Goal: Transaction & Acquisition: Purchase product/service

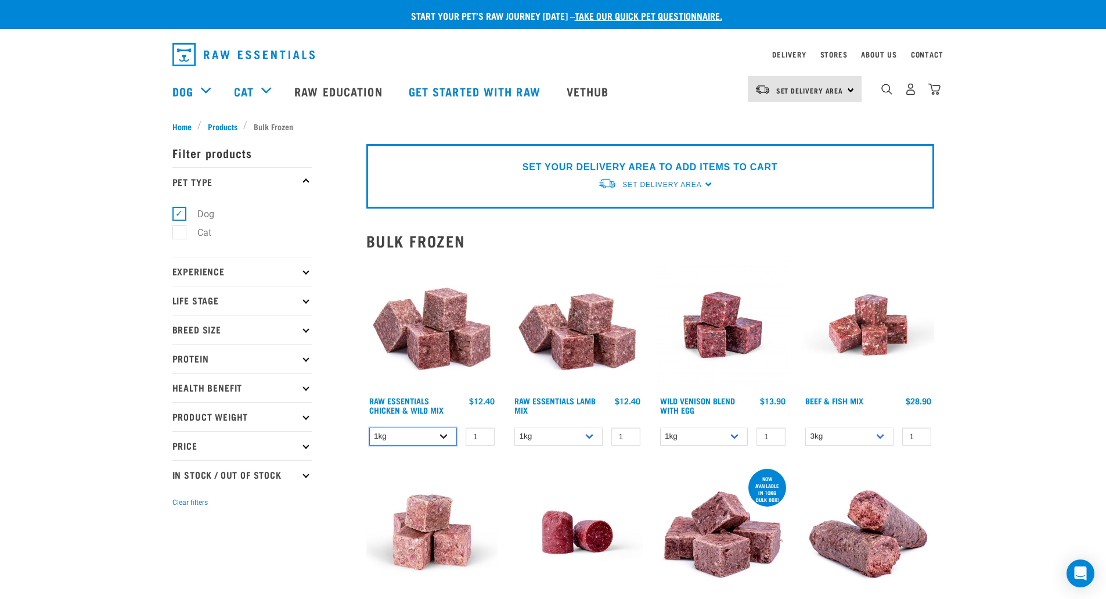
click at [423, 438] on select "1kg 3kg Bulk (10kg)" at bounding box center [413, 436] width 88 height 18
select select "14881"
click at [369, 427] on select "1kg 3kg Bulk (10kg)" at bounding box center [413, 436] width 88 height 18
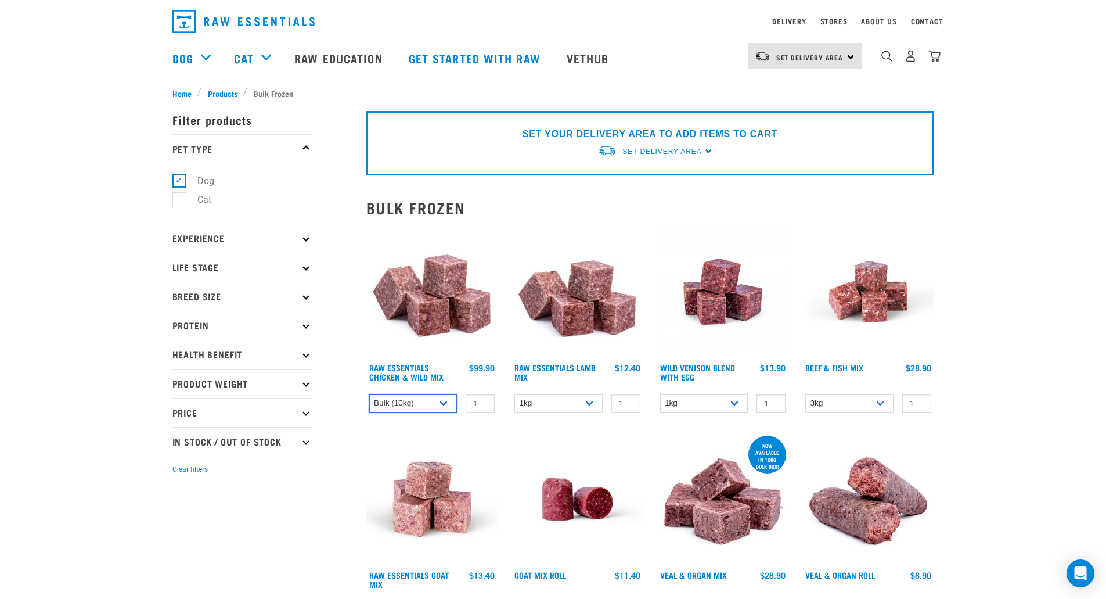
scroll to position [58, 0]
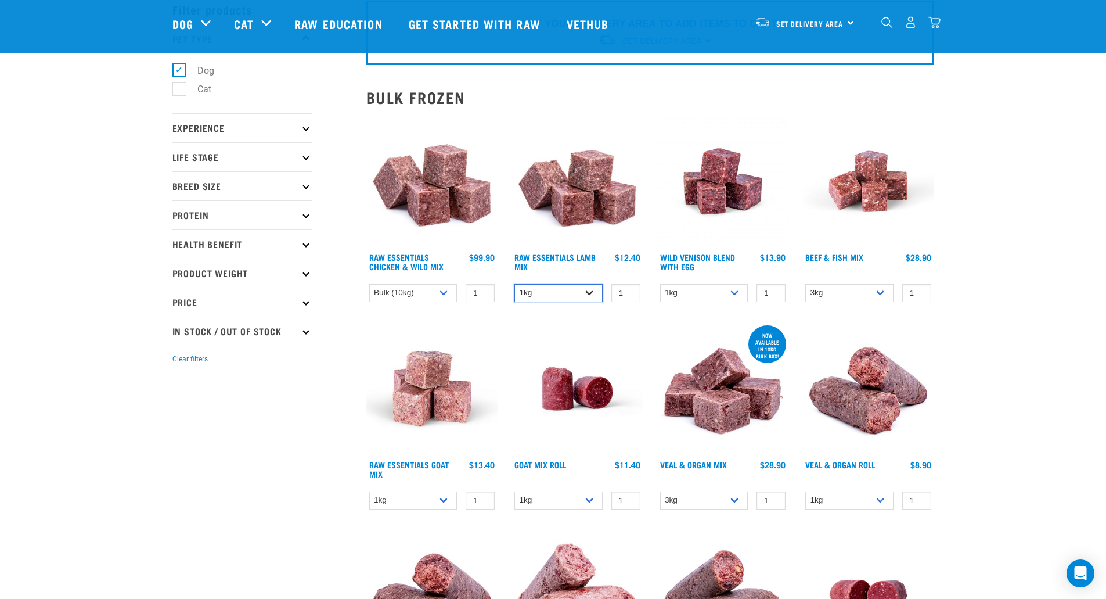
click at [585, 294] on select "1kg 3kg Bulk (10kg)" at bounding box center [558, 293] width 88 height 18
select select "24"
click at [514, 284] on select "1kg 3kg Bulk (10kg)" at bounding box center [558, 293] width 88 height 18
click at [626, 290] on input "2" at bounding box center [625, 293] width 29 height 18
type input "1"
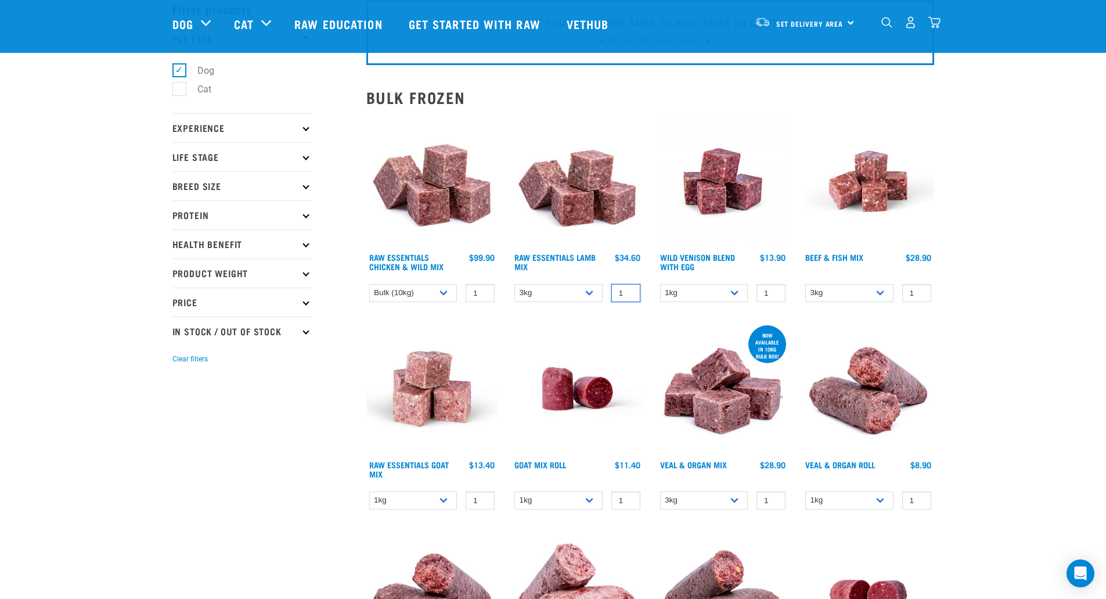
click at [626, 294] on input "1" at bounding box center [625, 293] width 29 height 18
click at [576, 224] on img at bounding box center [577, 182] width 132 height 132
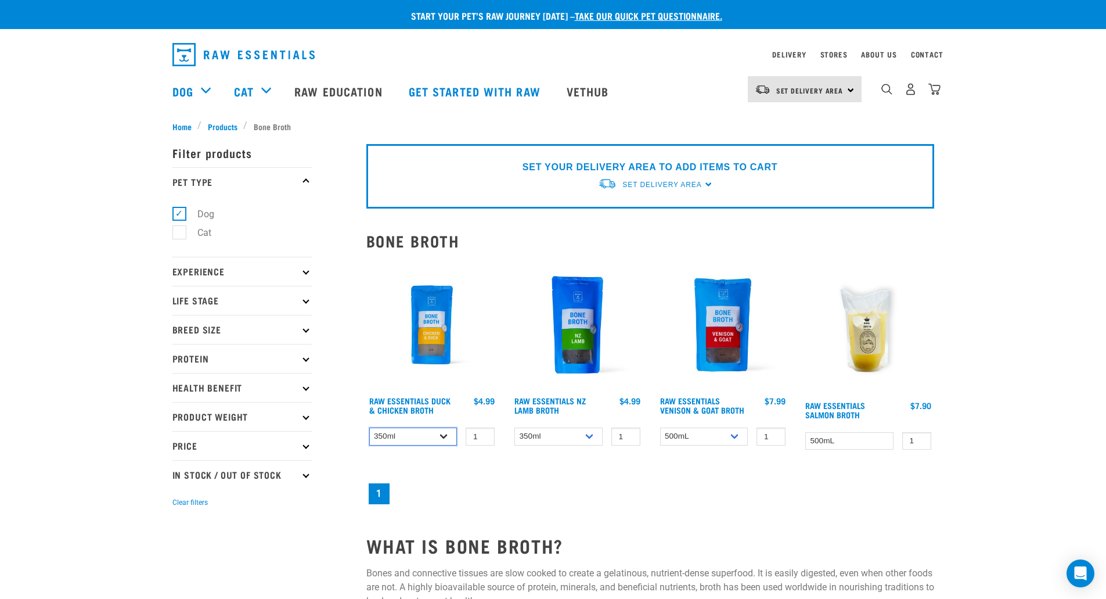
click at [430, 437] on select "350ml Bulk (40 pack)" at bounding box center [413, 436] width 88 height 18
click at [369, 427] on select "350ml Bulk (40 pack)" at bounding box center [413, 436] width 88 height 18
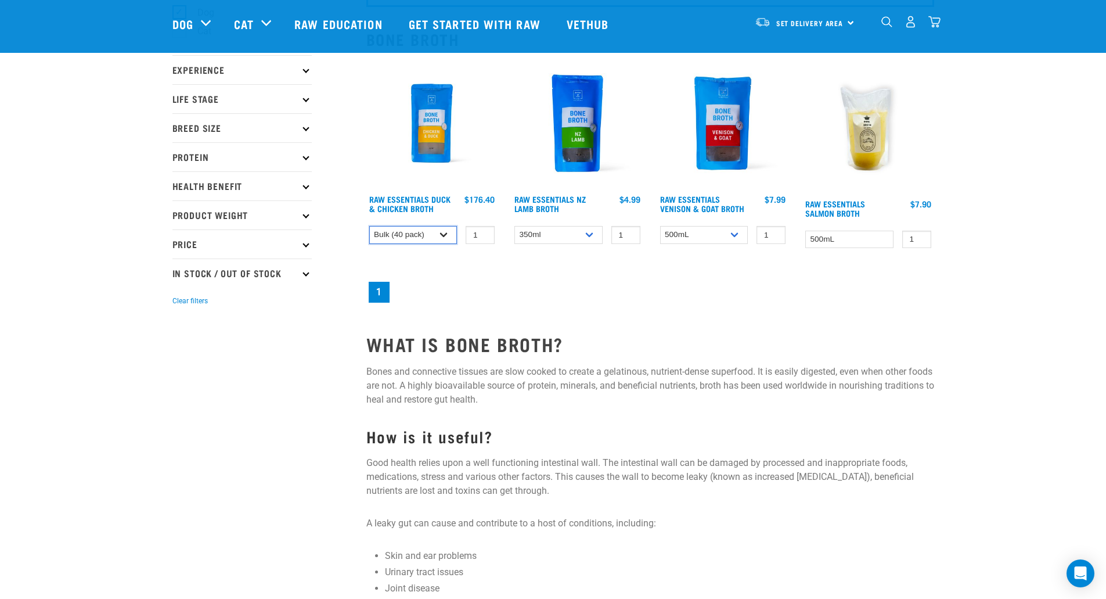
click at [435, 228] on select "350ml Bulk (40 pack)" at bounding box center [413, 235] width 88 height 18
select select "948"
click at [369, 226] on select "350ml Bulk (40 pack)" at bounding box center [413, 235] width 88 height 18
click at [502, 261] on div at bounding box center [432, 157] width 146 height 212
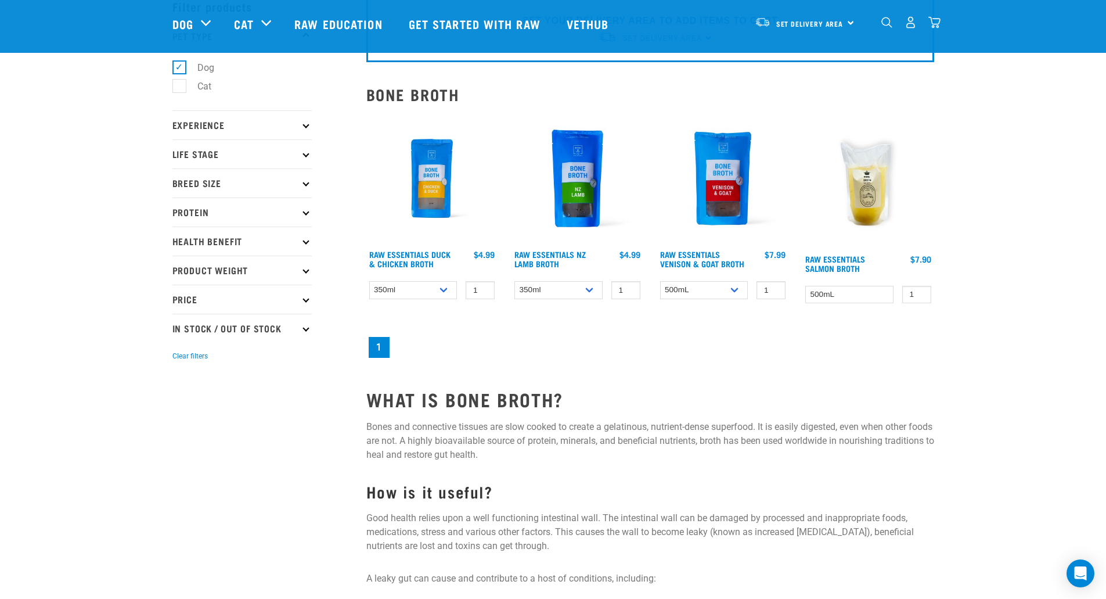
scroll to position [58, 0]
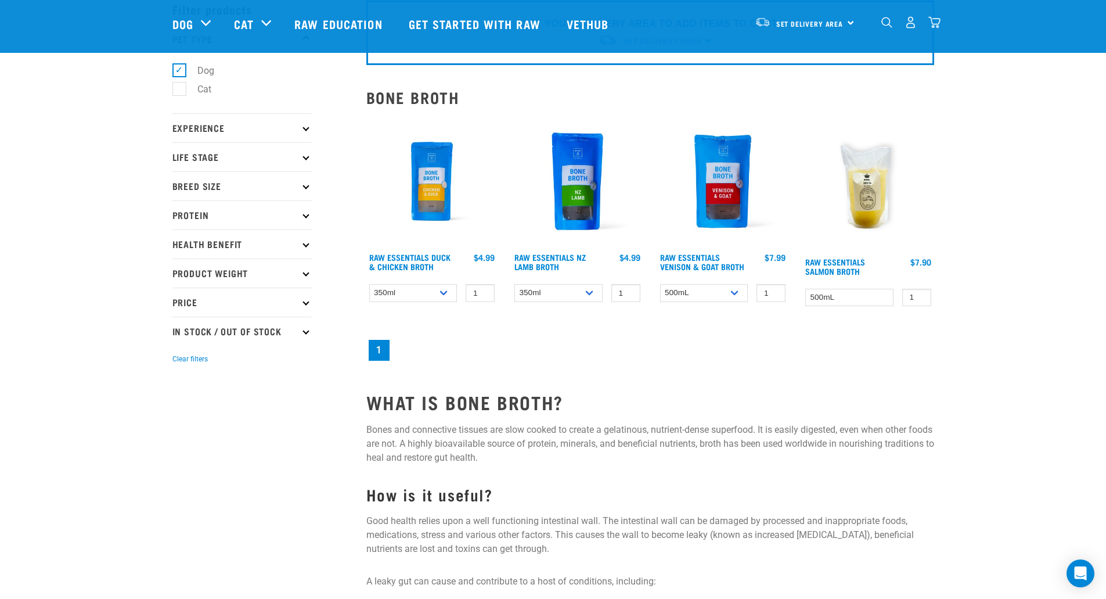
click at [725, 282] on div at bounding box center [723, 215] width 146 height 212
click at [721, 292] on select "500mL Bulk (24 pack)" at bounding box center [704, 293] width 88 height 18
click at [682, 354] on nav "1" at bounding box center [650, 350] width 568 height 26
click at [562, 292] on select "350ml Bulk (40 pack)" at bounding box center [558, 293] width 88 height 18
click at [514, 284] on select "350ml Bulk (40 pack)" at bounding box center [558, 293] width 88 height 18
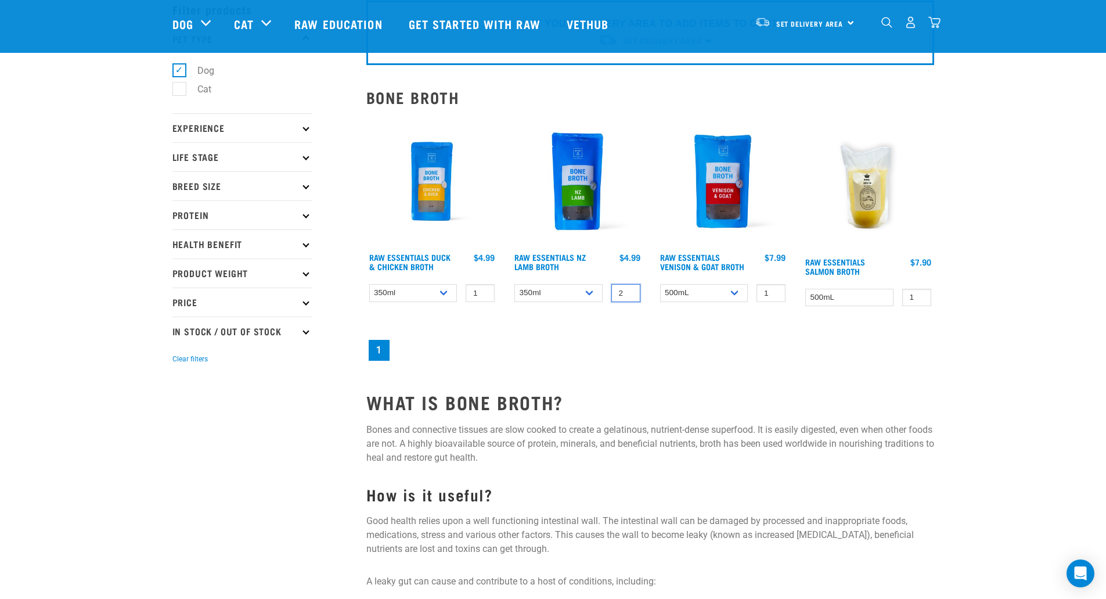
click at [629, 289] on input "2" at bounding box center [625, 293] width 29 height 18
click at [629, 289] on input "3" at bounding box center [625, 293] width 29 height 18
type input "4"
click at [631, 291] on input "4" at bounding box center [625, 293] width 29 height 18
click at [628, 325] on div "Raw Essentials Duck & Chicken Broth 1 0 100 0 100 4" at bounding box center [650, 240] width 582 height 262
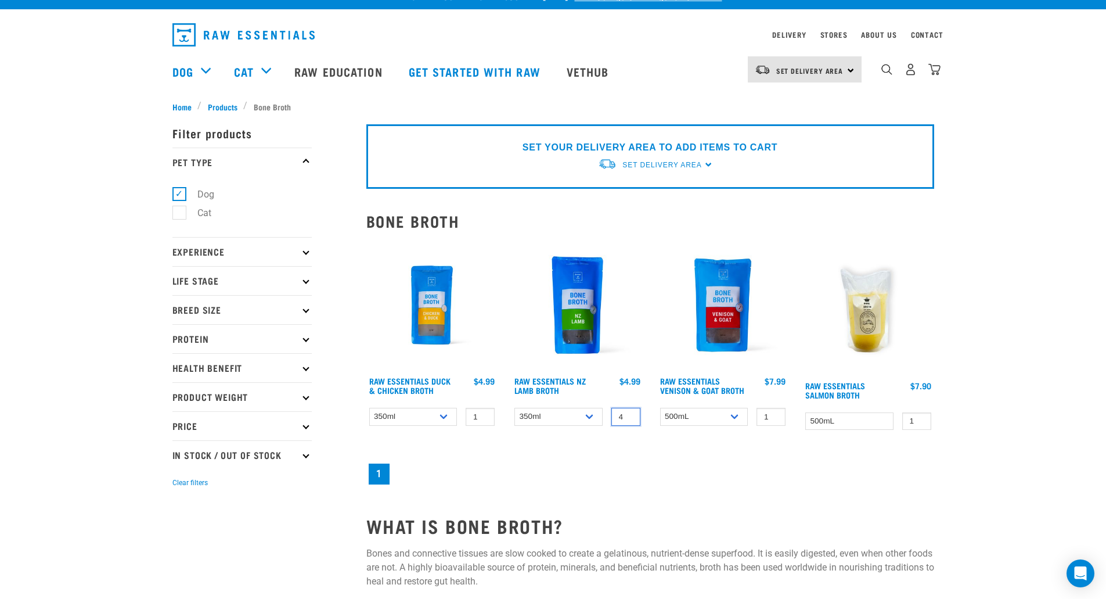
scroll to position [0, 0]
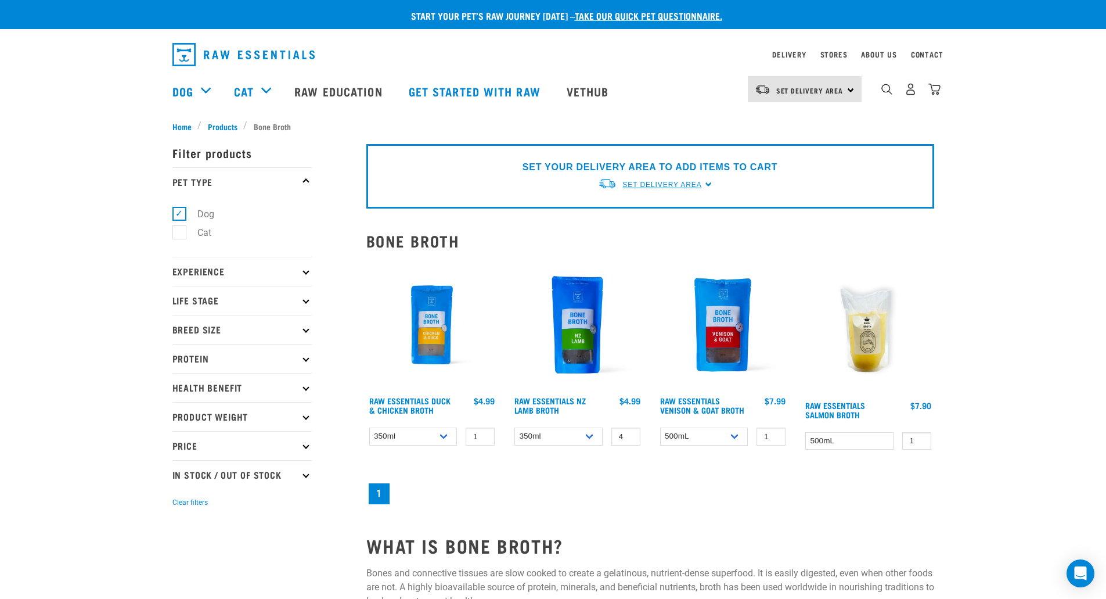
click at [696, 185] on span "Set Delivery Area" at bounding box center [661, 185] width 79 height 8
click at [673, 205] on link "[GEOGRAPHIC_DATA]" at bounding box center [656, 211] width 116 height 19
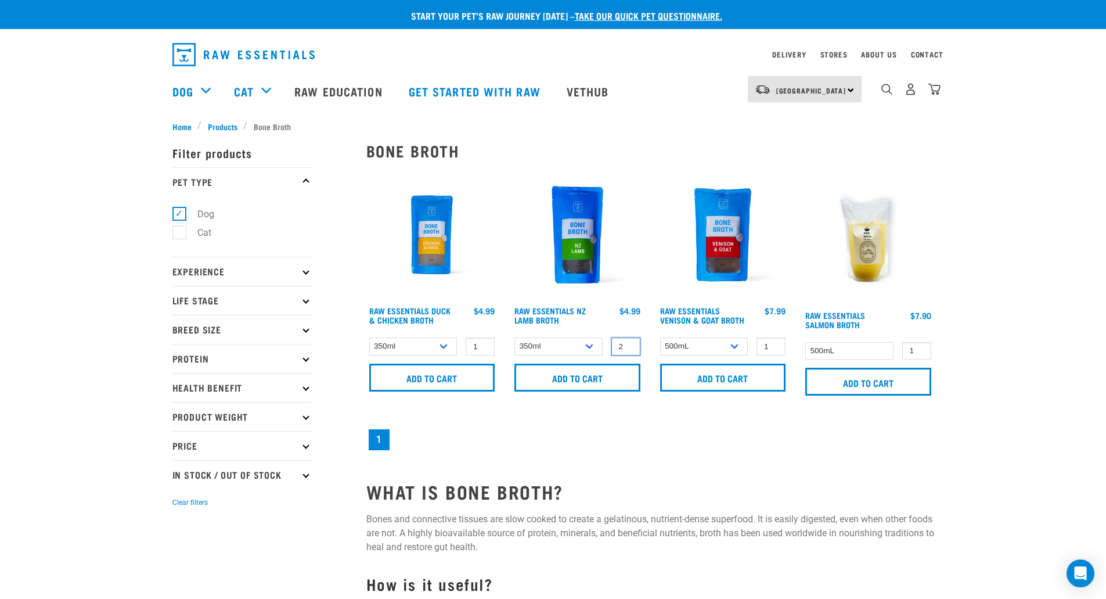
click at [627, 341] on input "2" at bounding box center [625, 346] width 29 height 18
click at [627, 341] on input "3" at bounding box center [625, 346] width 29 height 18
click at [627, 341] on input "4" at bounding box center [625, 346] width 29 height 18
click at [628, 340] on input "4" at bounding box center [625, 346] width 29 height 18
type input "5"
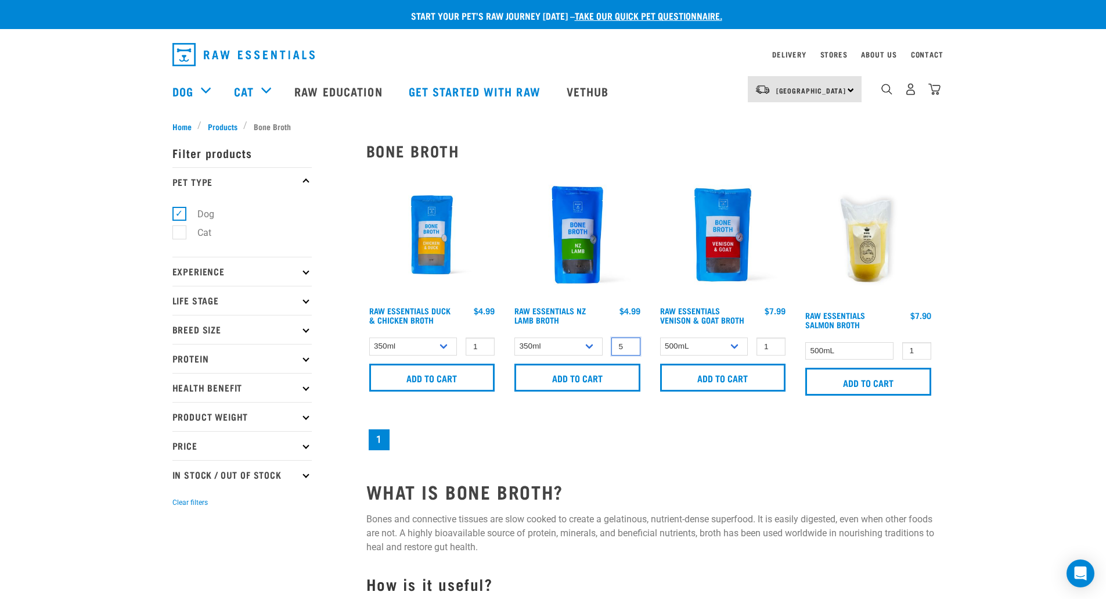
click at [630, 341] on input "5" at bounding box center [625, 346] width 29 height 18
click at [600, 372] on input "Add to cart" at bounding box center [577, 377] width 126 height 28
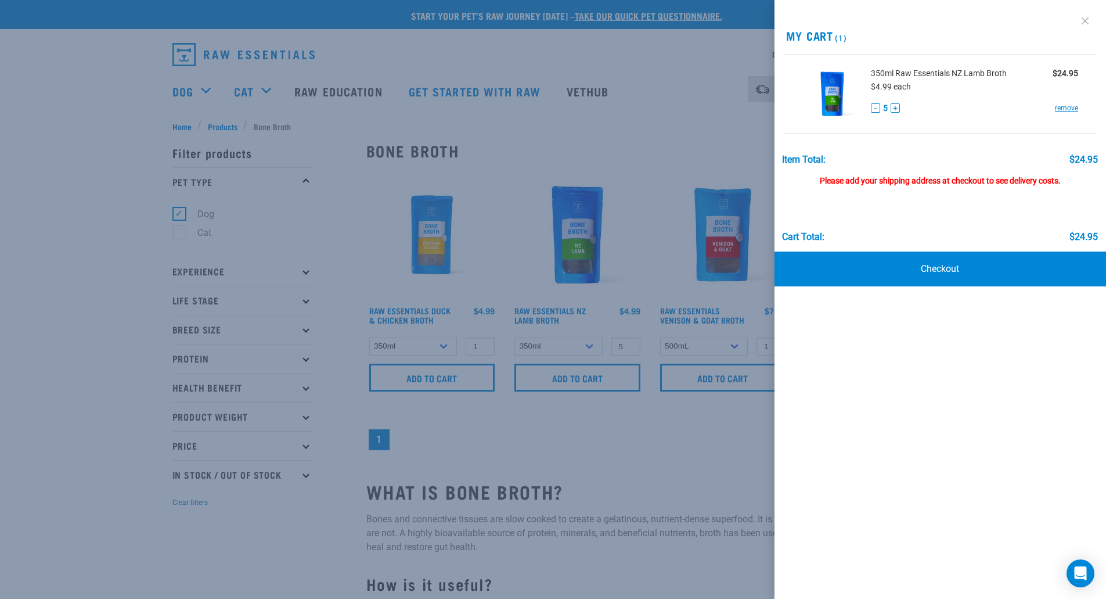
click at [1083, 21] on link at bounding box center [1085, 21] width 19 height 19
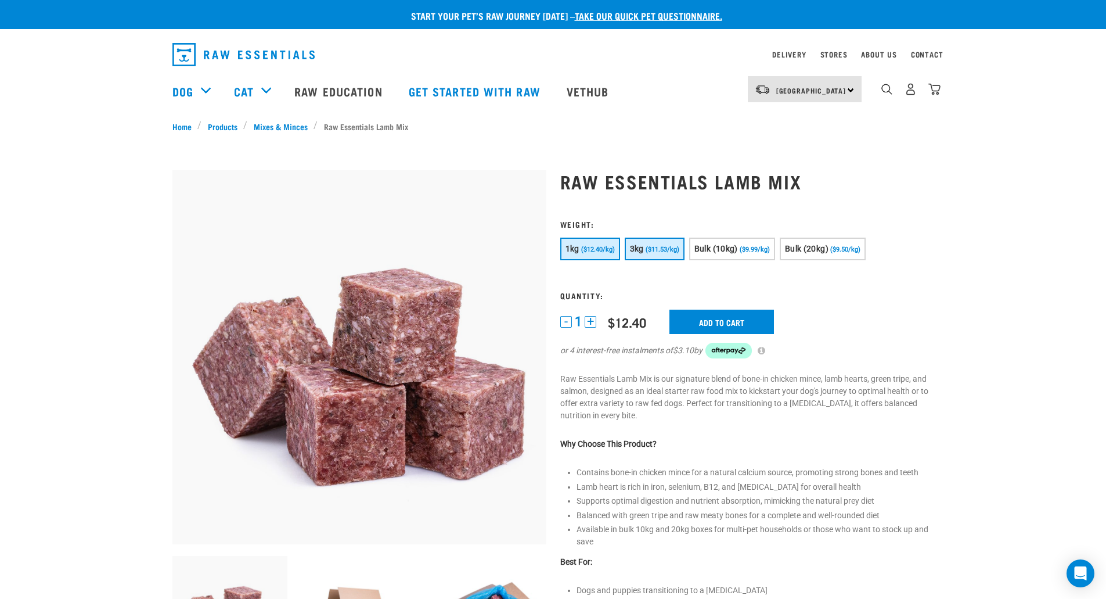
click at [644, 251] on button "3kg ($11.53/kg)" at bounding box center [655, 248] width 60 height 23
click at [693, 320] on input "Add to cart" at bounding box center [721, 321] width 104 height 24
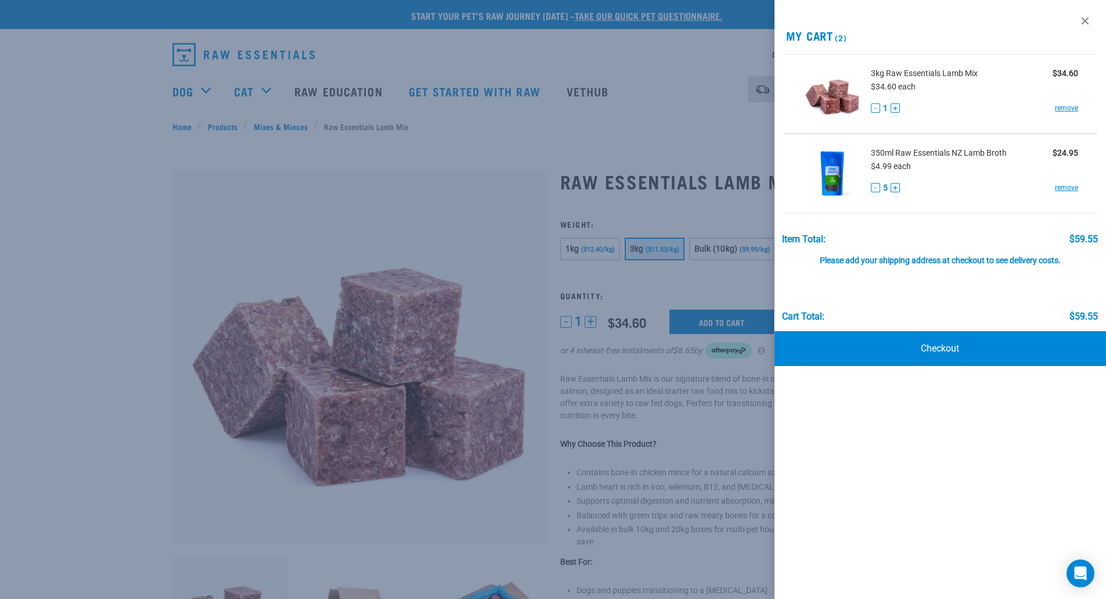
click at [116, 143] on div at bounding box center [553, 299] width 1106 height 599
